Goal: Task Accomplishment & Management: Use online tool/utility

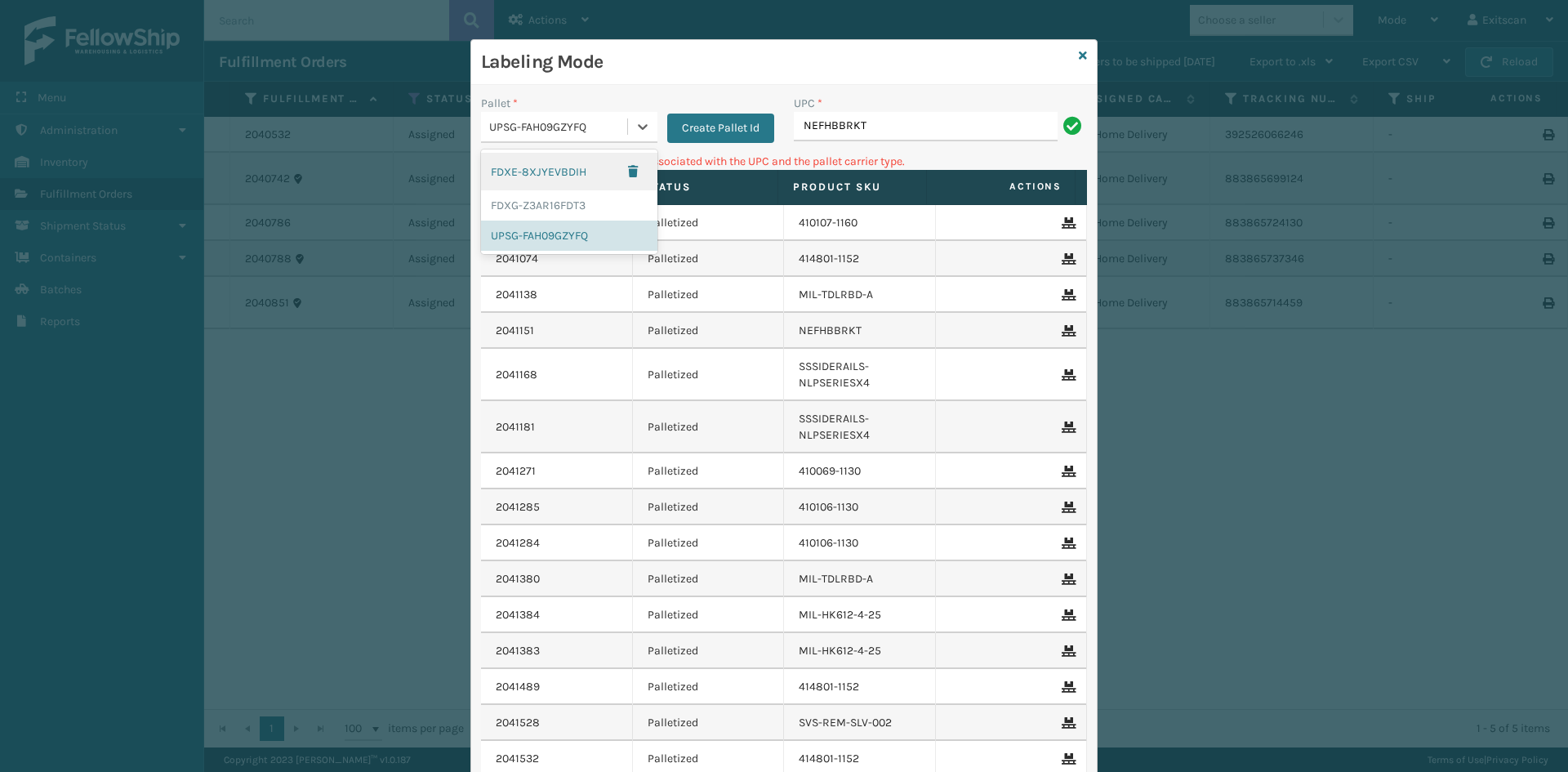
click at [550, 126] on div "UPSG-FAH09GZYFQ" at bounding box center [559, 127] width 139 height 17
click at [559, 205] on div "FDXG-Z3AR16FDT3" at bounding box center [568, 205] width 176 height 30
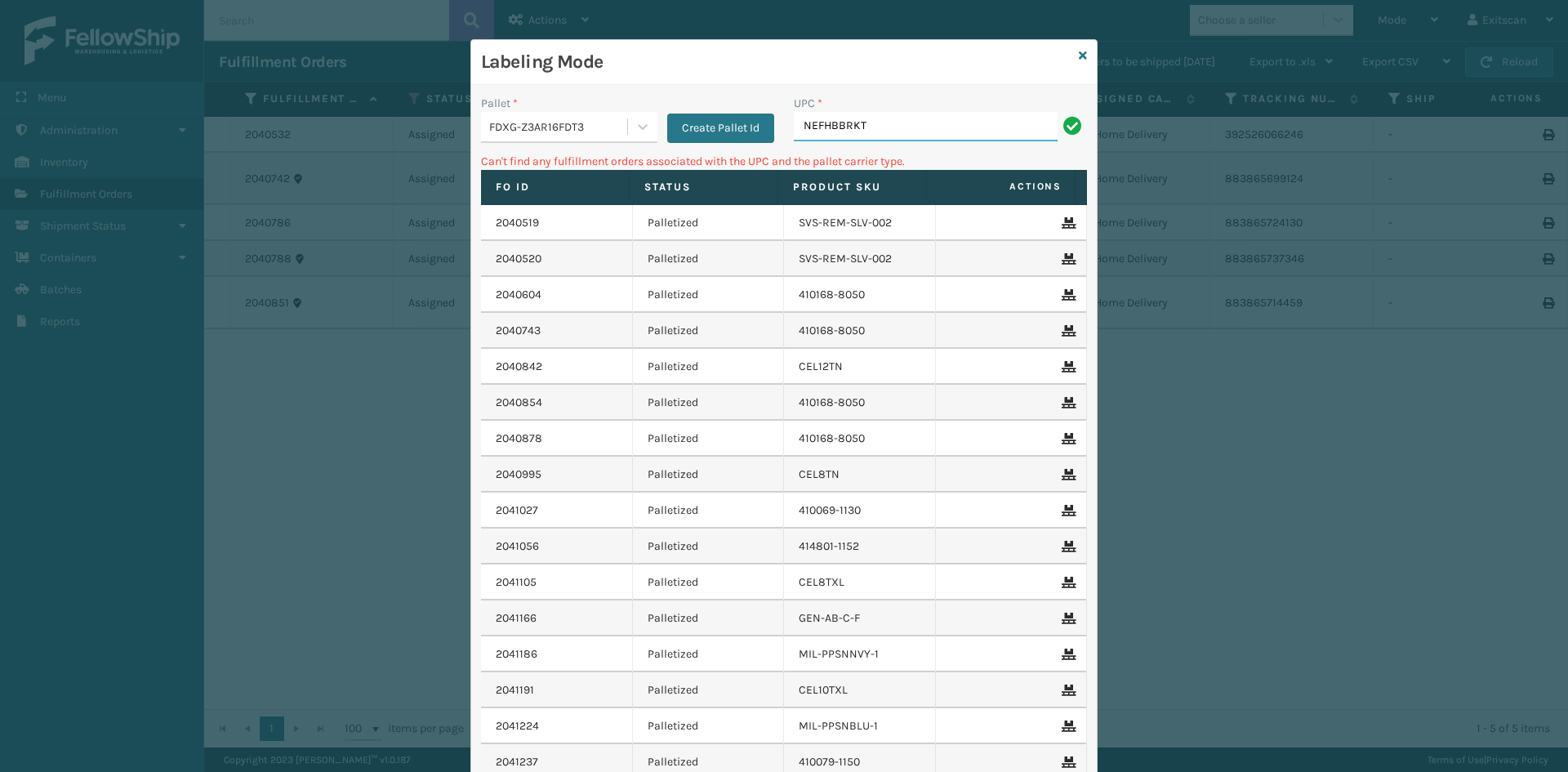
click at [912, 125] on input "NEFHBBRKT" at bounding box center [925, 126] width 264 height 29
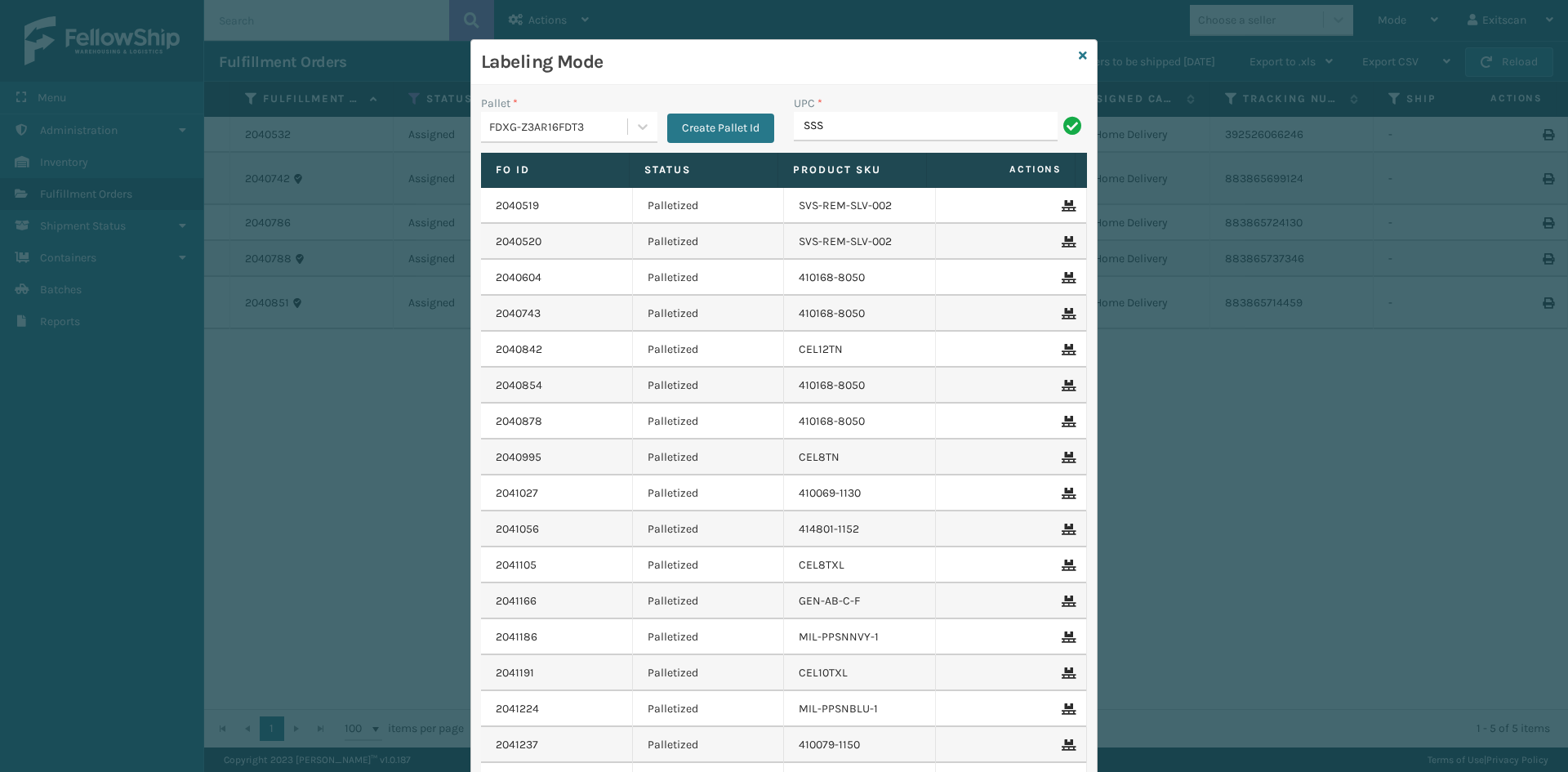
type input "SSSIDERAILS-NLPSERIESX4"
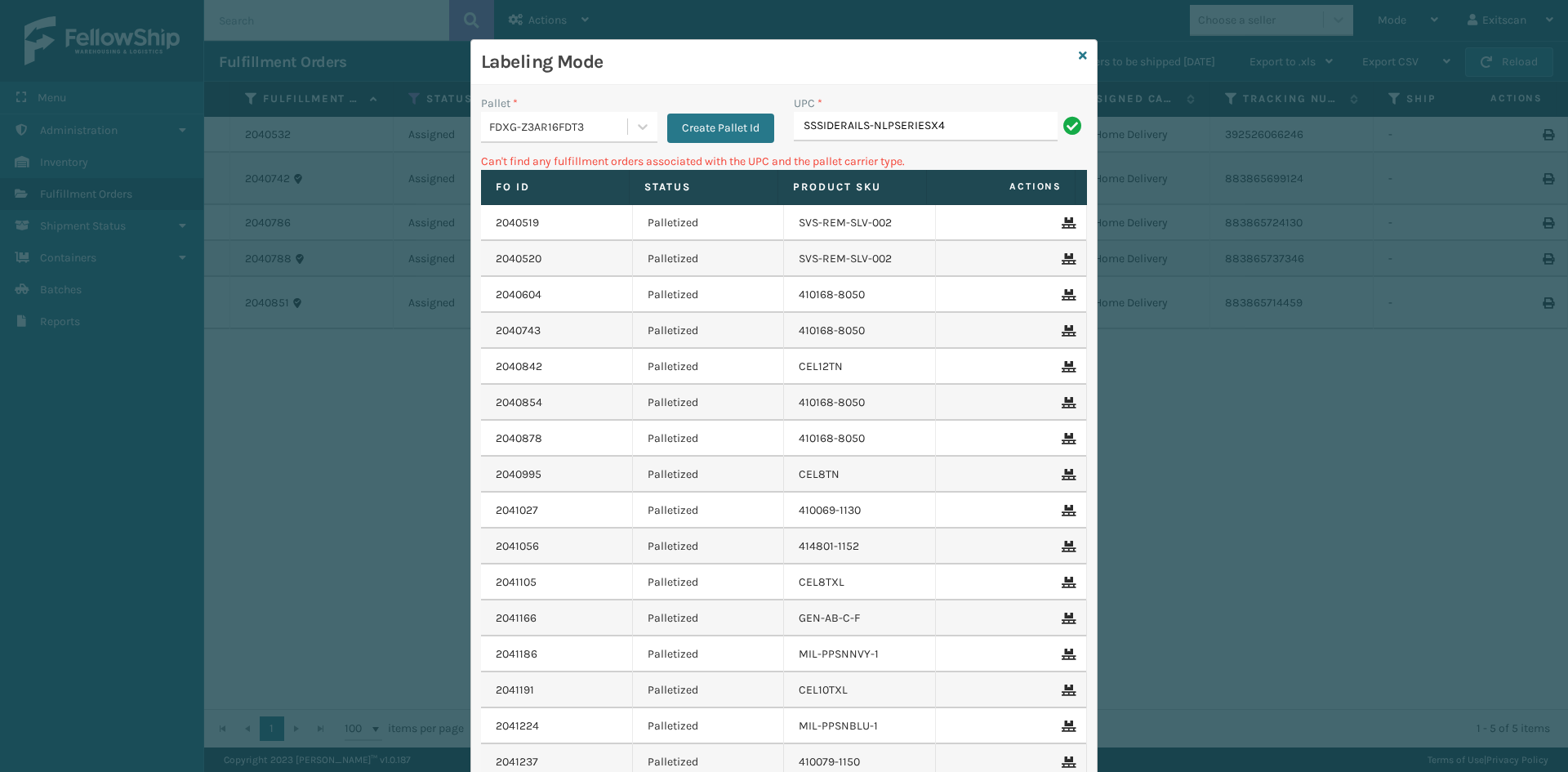
drag, startPoint x: 553, startPoint y: 117, endPoint x: 553, endPoint y: 125, distance: 8.0
click at [553, 118] on div "FDXG-Z3AR16FDT3" at bounding box center [553, 126] width 146 height 27
drag, startPoint x: 530, startPoint y: 238, endPoint x: 596, endPoint y: 197, distance: 77.7
click at [531, 236] on div "UPSG-FAH09GZYFQ" at bounding box center [568, 236] width 176 height 30
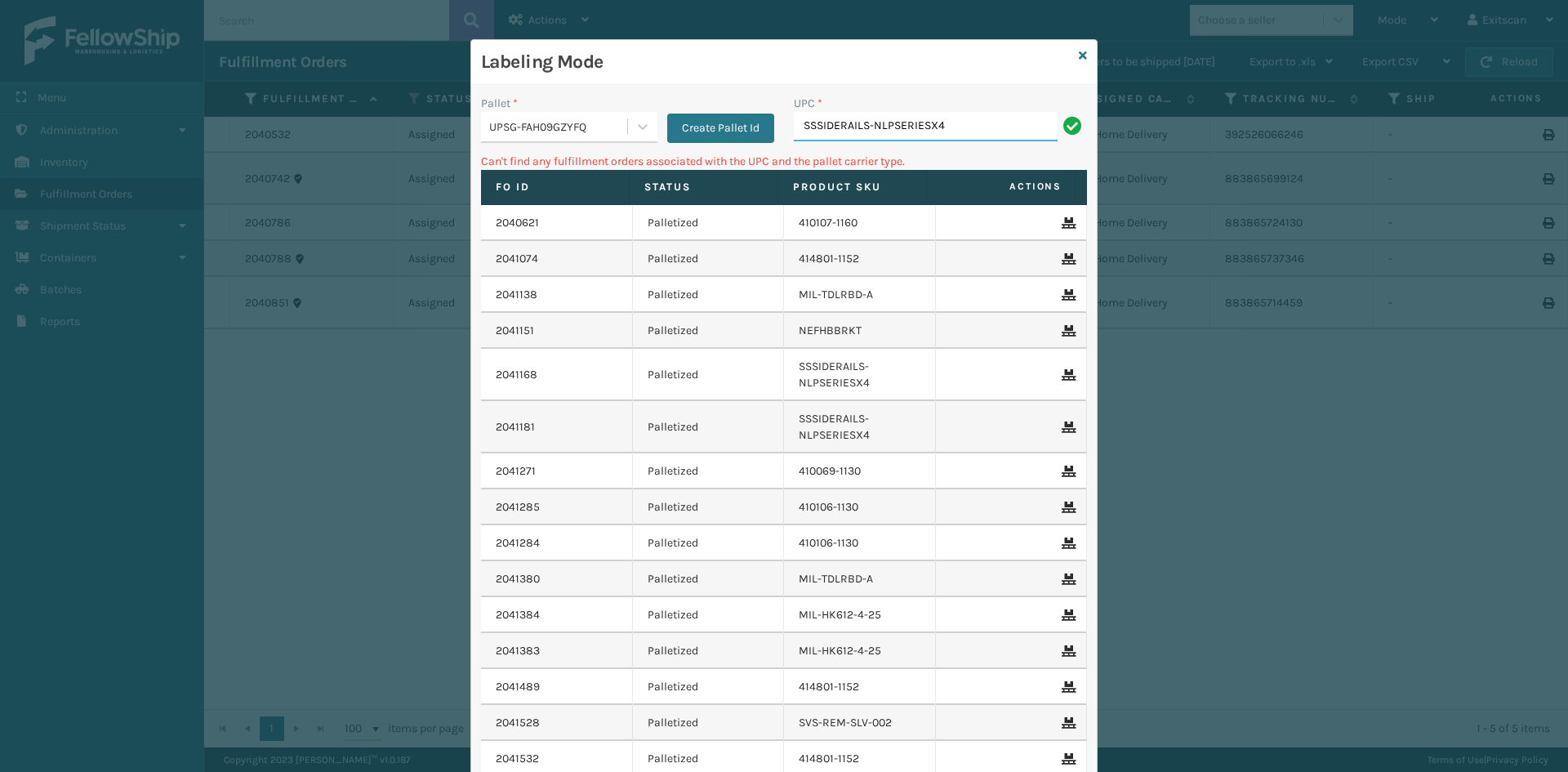
click at [963, 129] on input "SSSIDERAILS-NLPSERIESX4" at bounding box center [925, 126] width 264 height 29
drag, startPoint x: 963, startPoint y: 125, endPoint x: 521, endPoint y: 97, distance: 442.9
click at [394, 128] on div "Labeling Mode Pallet * UPSG-FAH09GZYFQ Create Pallet Id UPC * SSSIDERAILS-NLPSE…" at bounding box center [784, 386] width 1568 height 772
type input "SVS-REM-SLV-002"
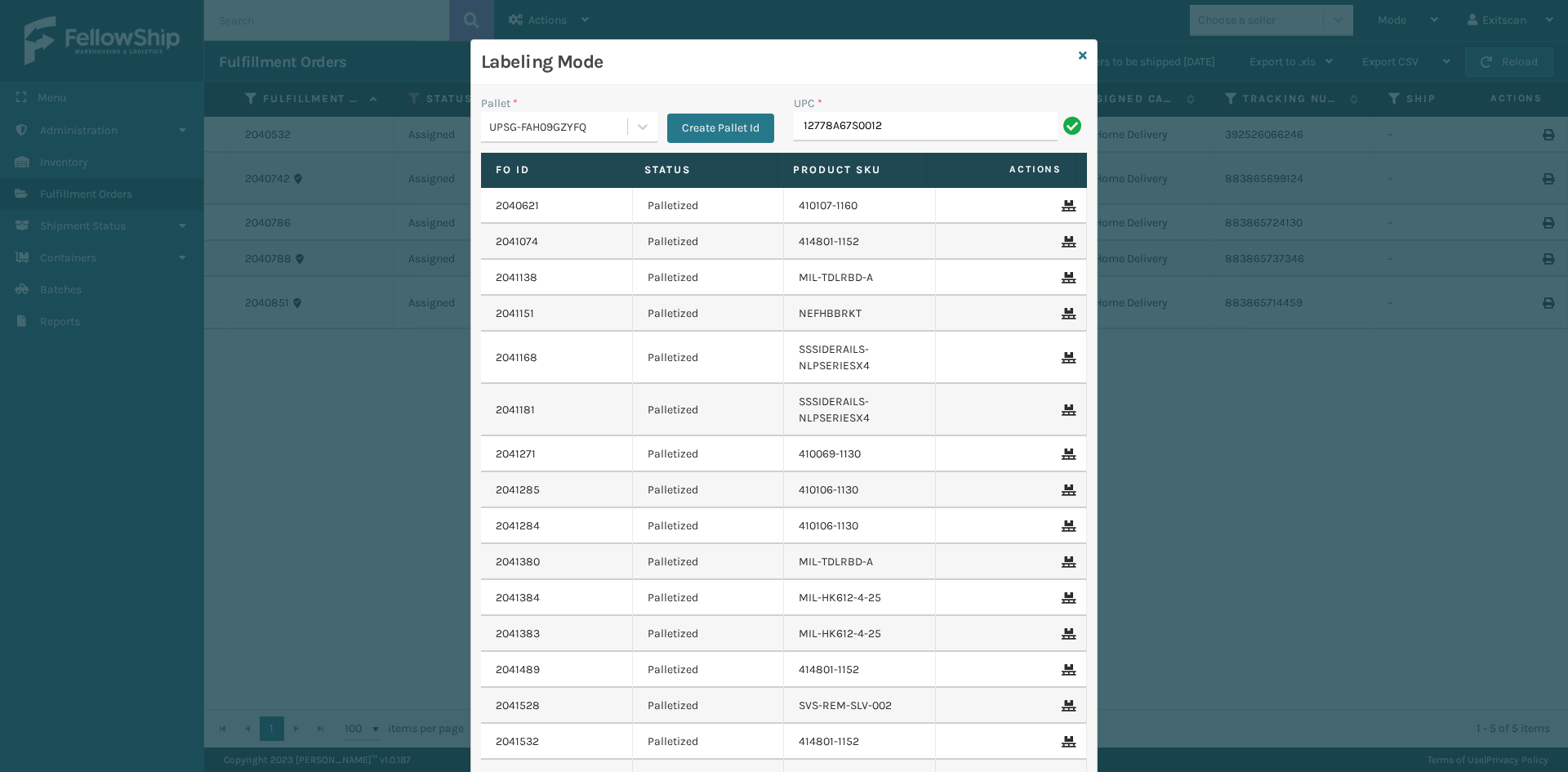
type input "12778A67S0012"
type input "GEN-HBBRKT-P-EQFT"
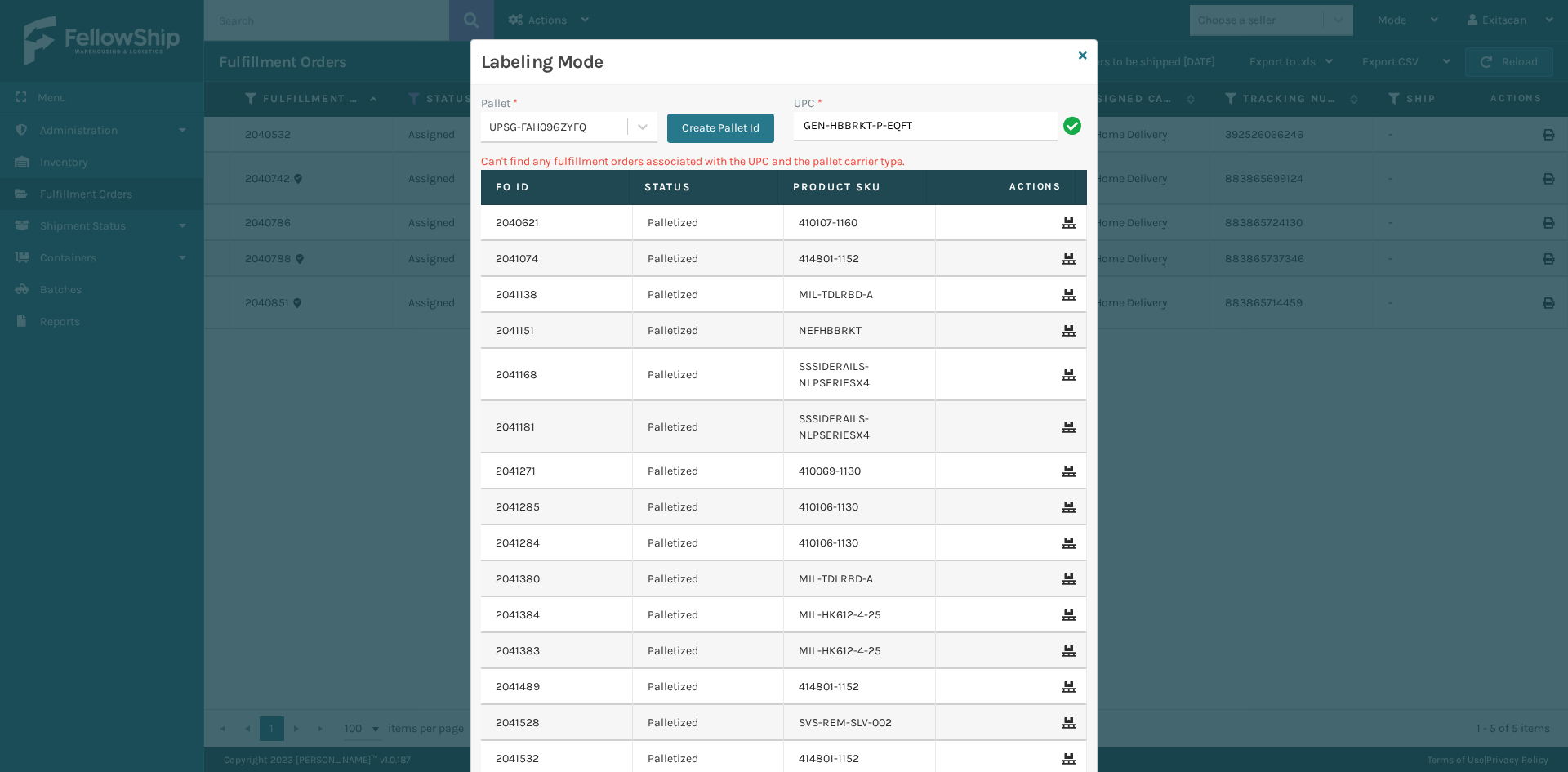
click at [620, 129] on div "UPSG-FAH09GZYFQ" at bounding box center [559, 127] width 139 height 17
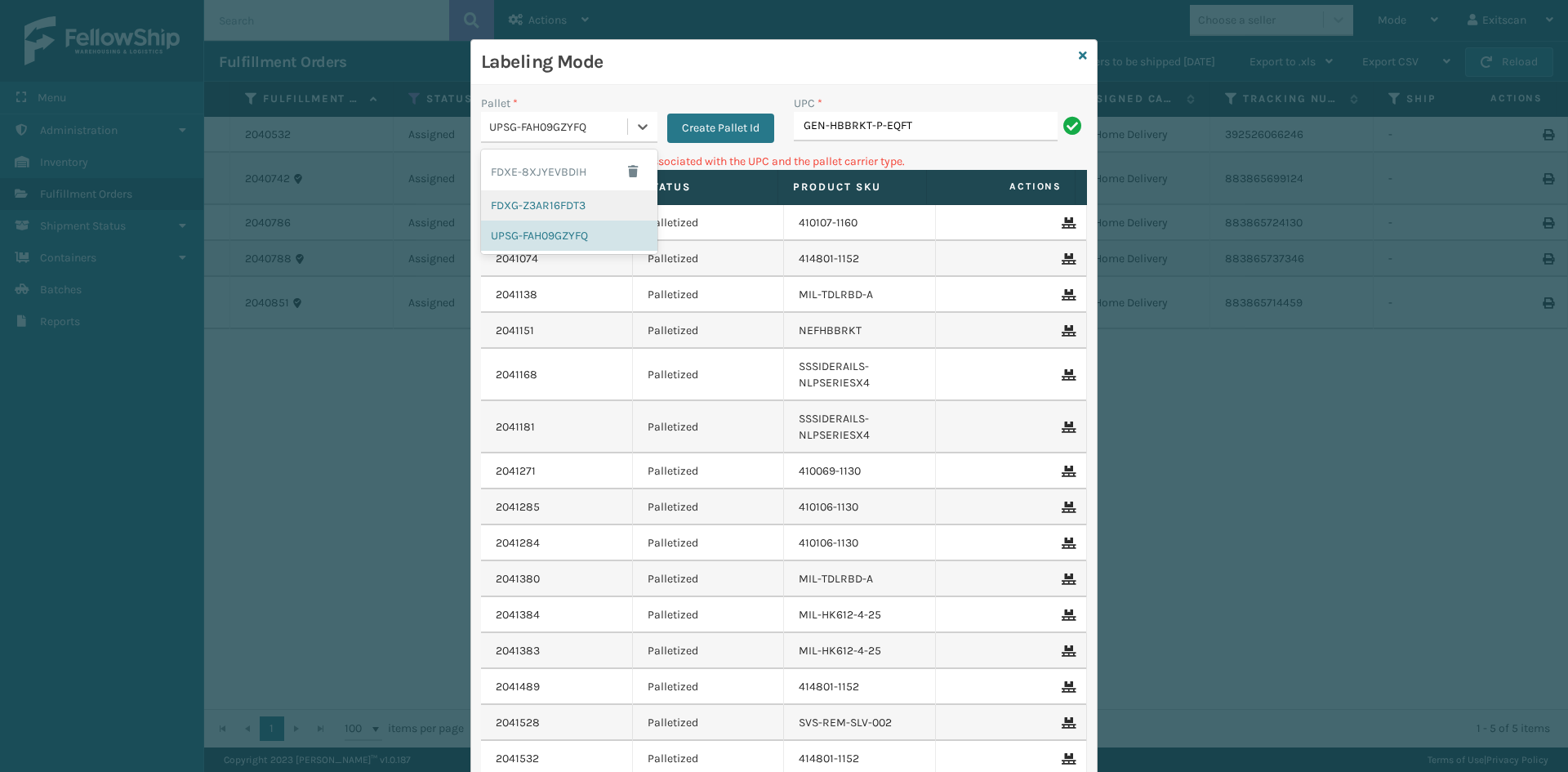
click at [610, 199] on div "FDXG-Z3AR16FDT3" at bounding box center [568, 205] width 176 height 30
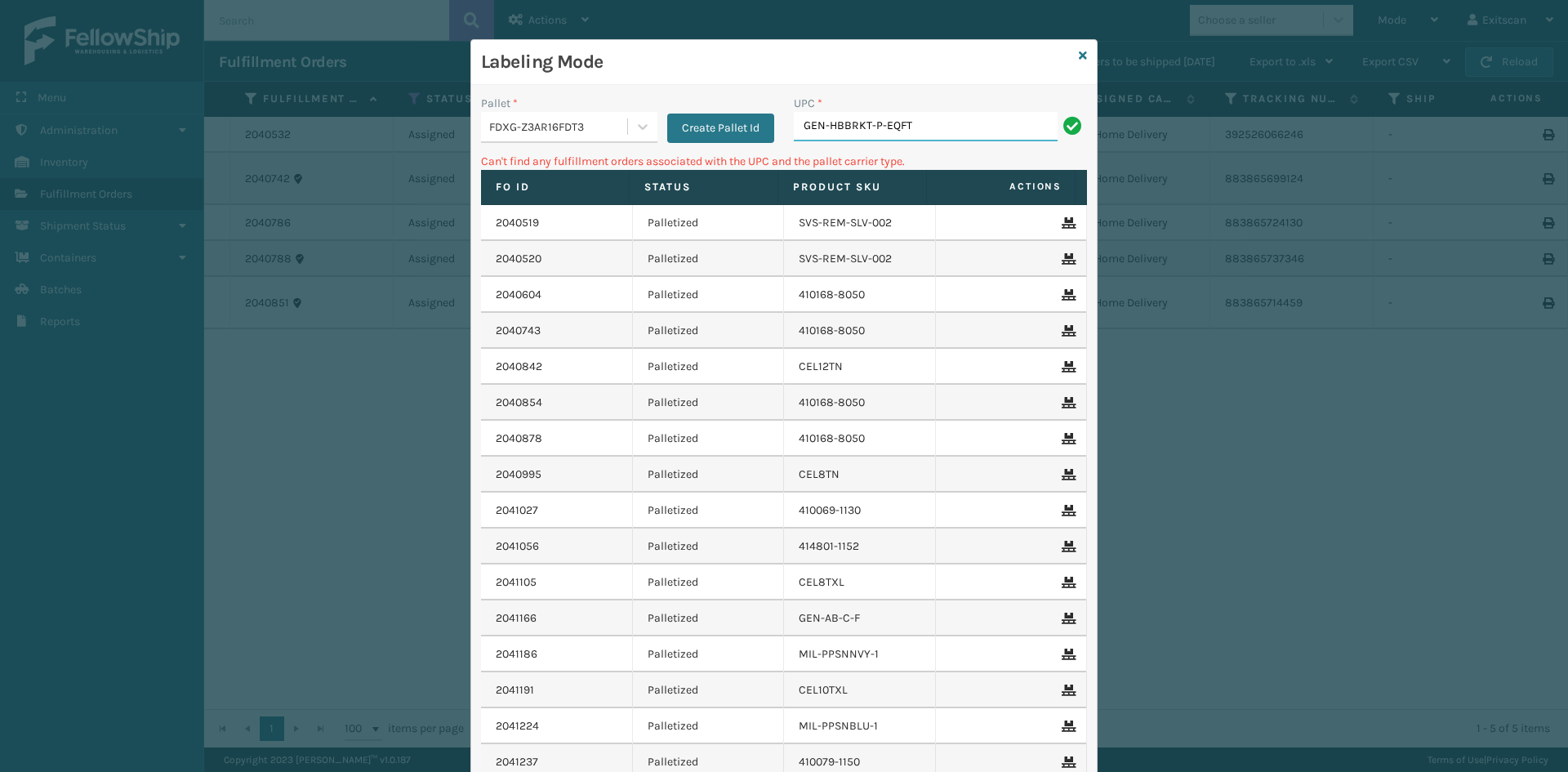
click at [943, 124] on input "GEN-HBBRKT-P-EQFT" at bounding box center [925, 126] width 264 height 29
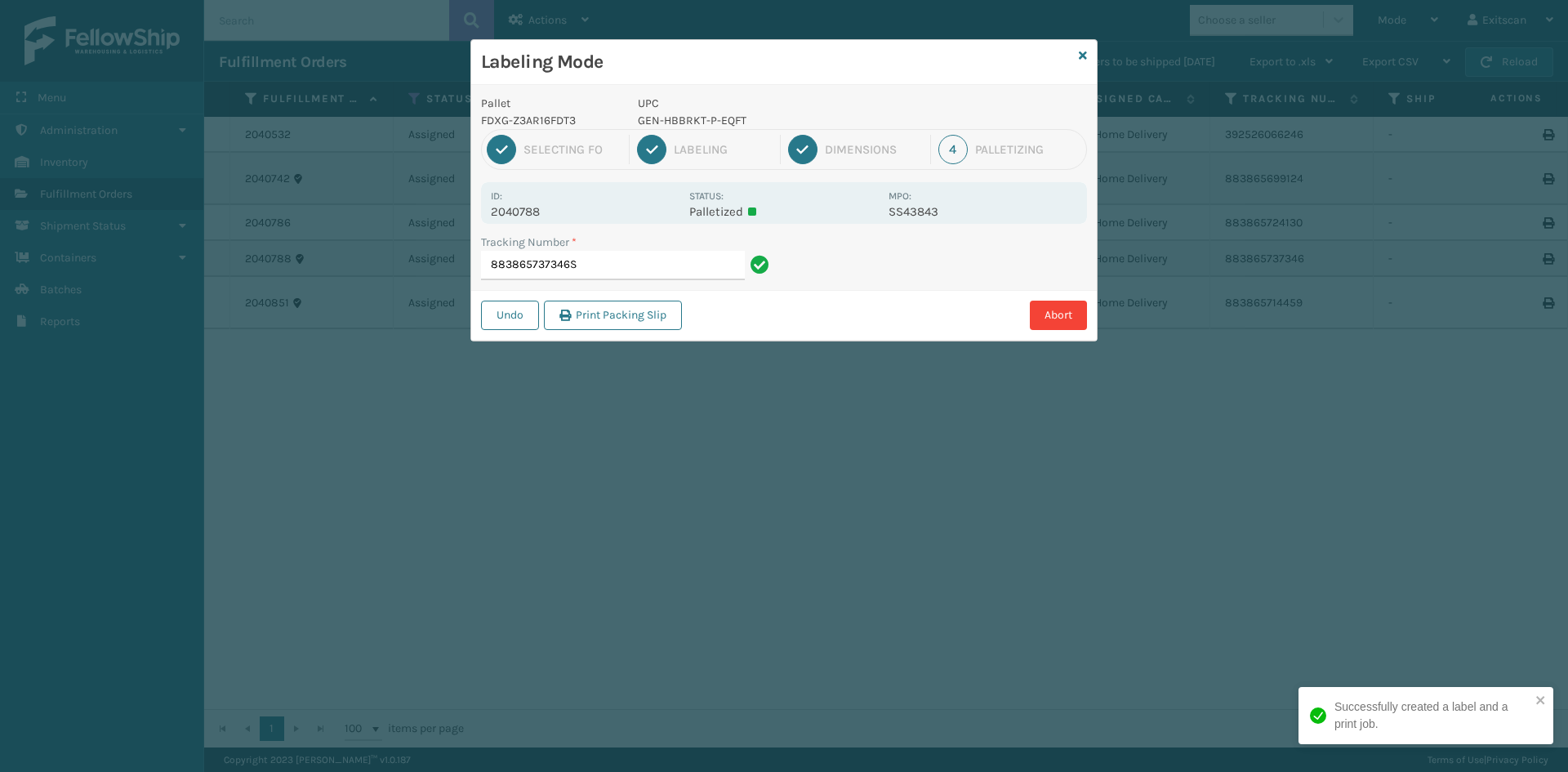
type input "883865737346SS"
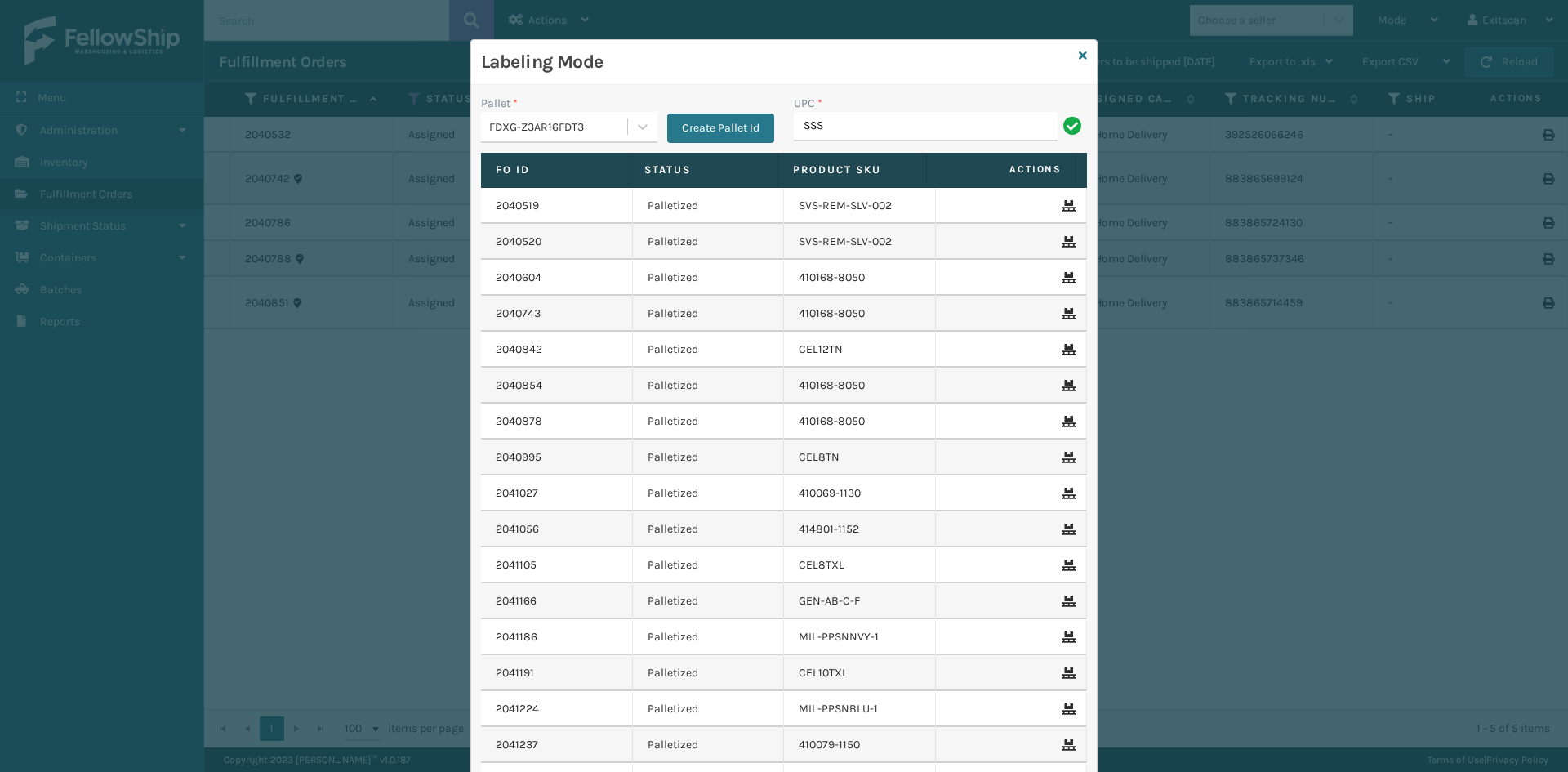
type input "SSSIDERAILS-NLPSERIESX4"
